Goal: Task Accomplishment & Management: Use online tool/utility

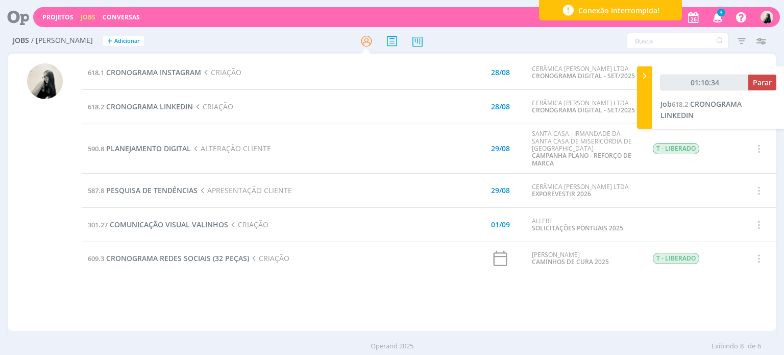
click at [720, 13] on span "3" at bounding box center [721, 13] width 8 height 8
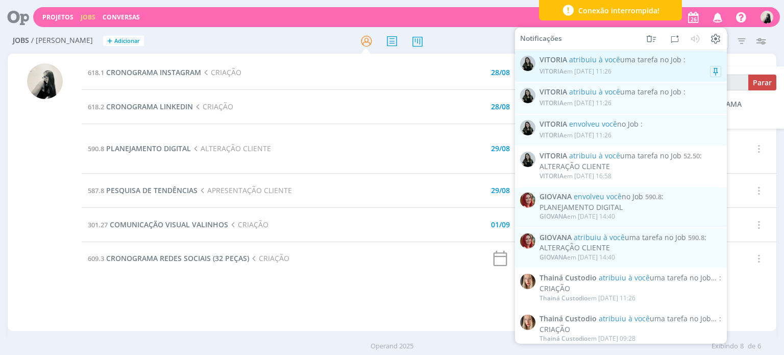
click at [656, 69] on div "VITORIA em [DATE] 11:26" at bounding box center [631, 71] width 182 height 10
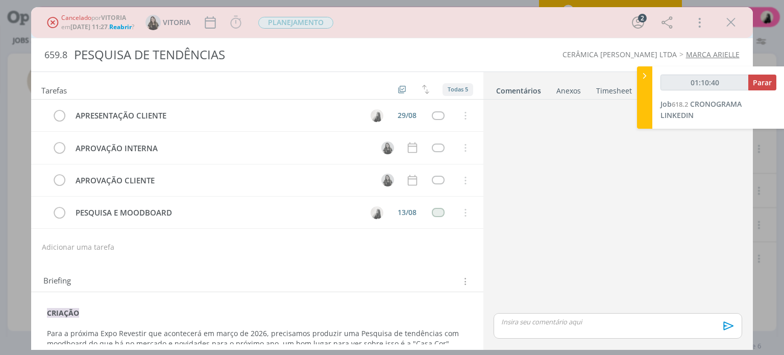
scroll to position [29, 0]
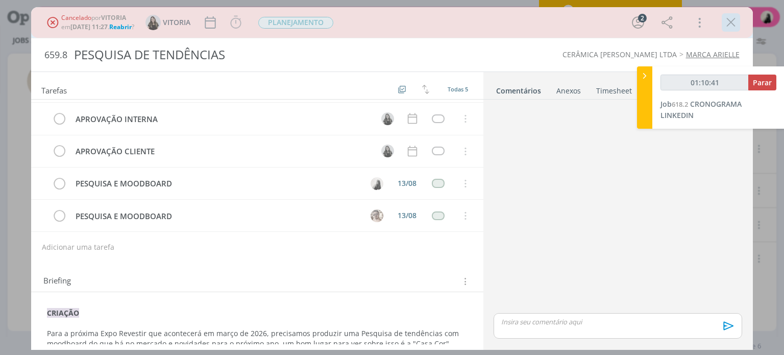
click at [728, 21] on icon "dialog" at bounding box center [731, 22] width 15 height 15
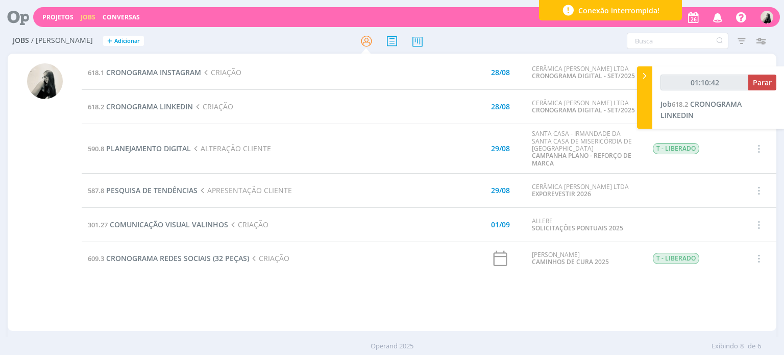
click at [718, 16] on icon "button" at bounding box center [718, 16] width 18 height 17
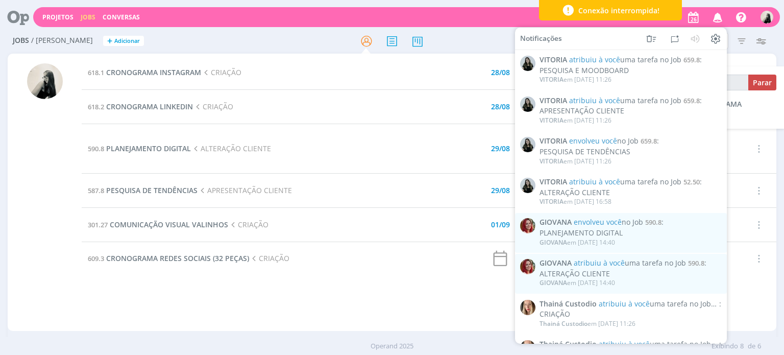
click at [454, 75] on td at bounding box center [444, 73] width 61 height 34
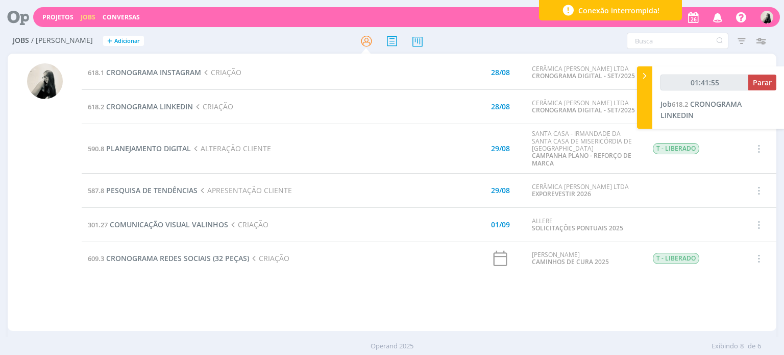
click at [56, 181] on div at bounding box center [45, 197] width 36 height 268
click at [762, 82] on span "Parar" at bounding box center [762, 83] width 19 height 10
type input "01:42:00"
